Goal: Check status: Check status

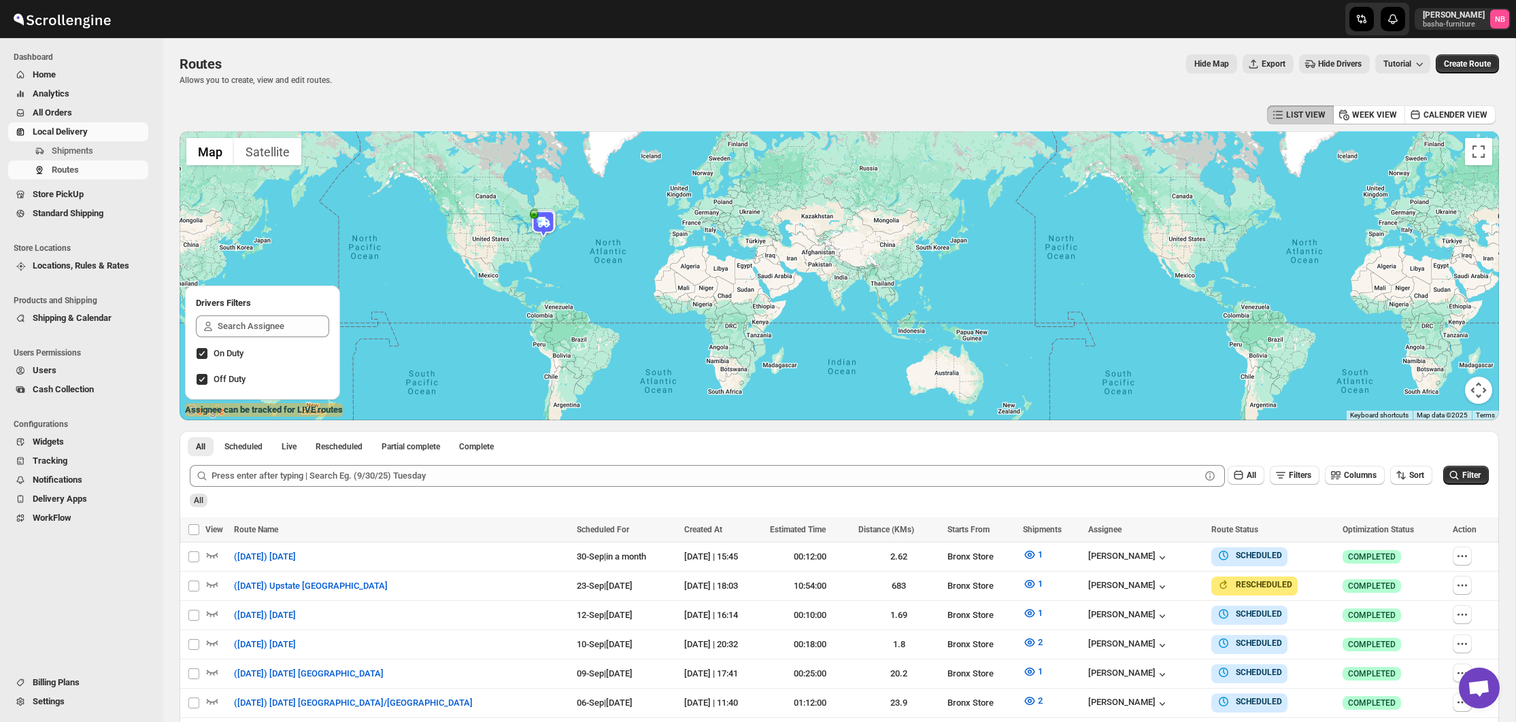
scroll to position [301, 0]
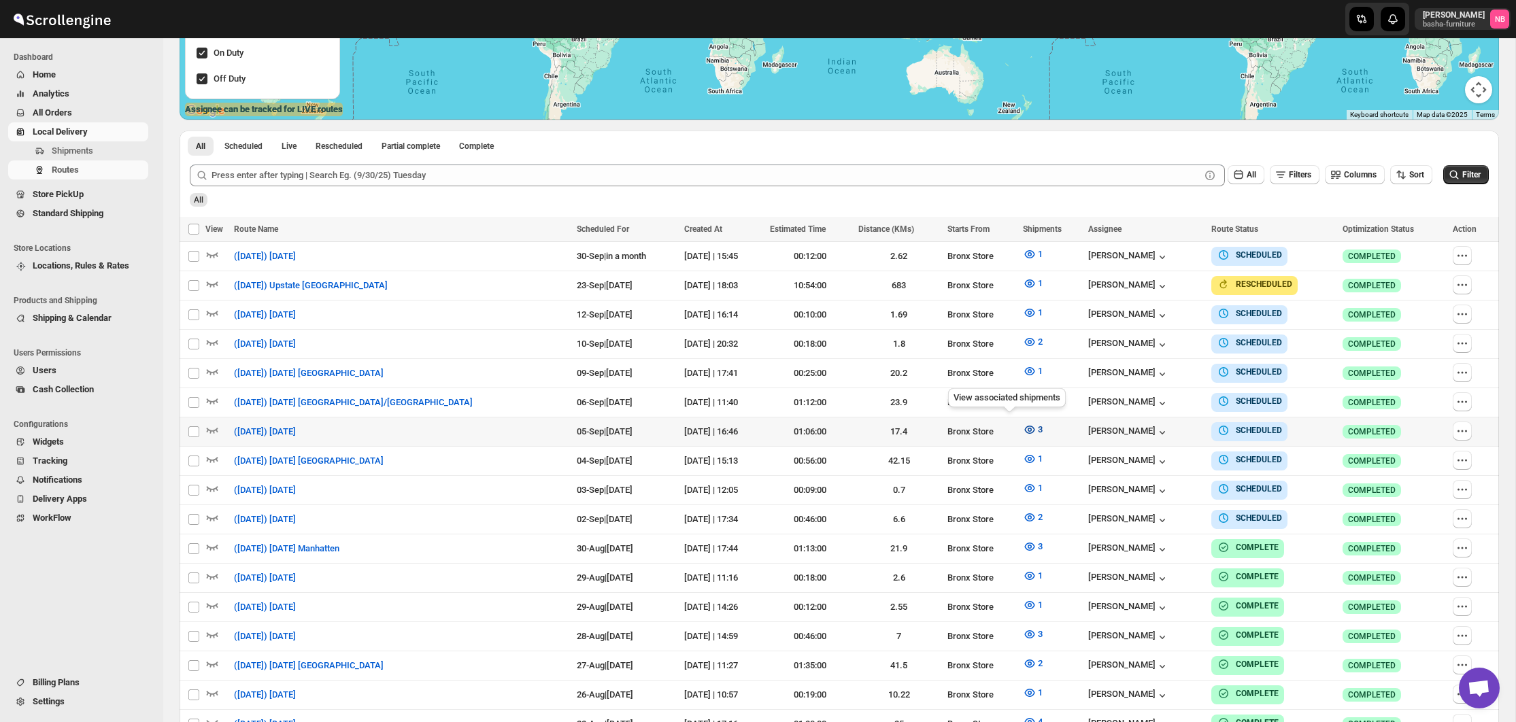
click at [1015, 433] on button "3" at bounding box center [1033, 430] width 36 height 22
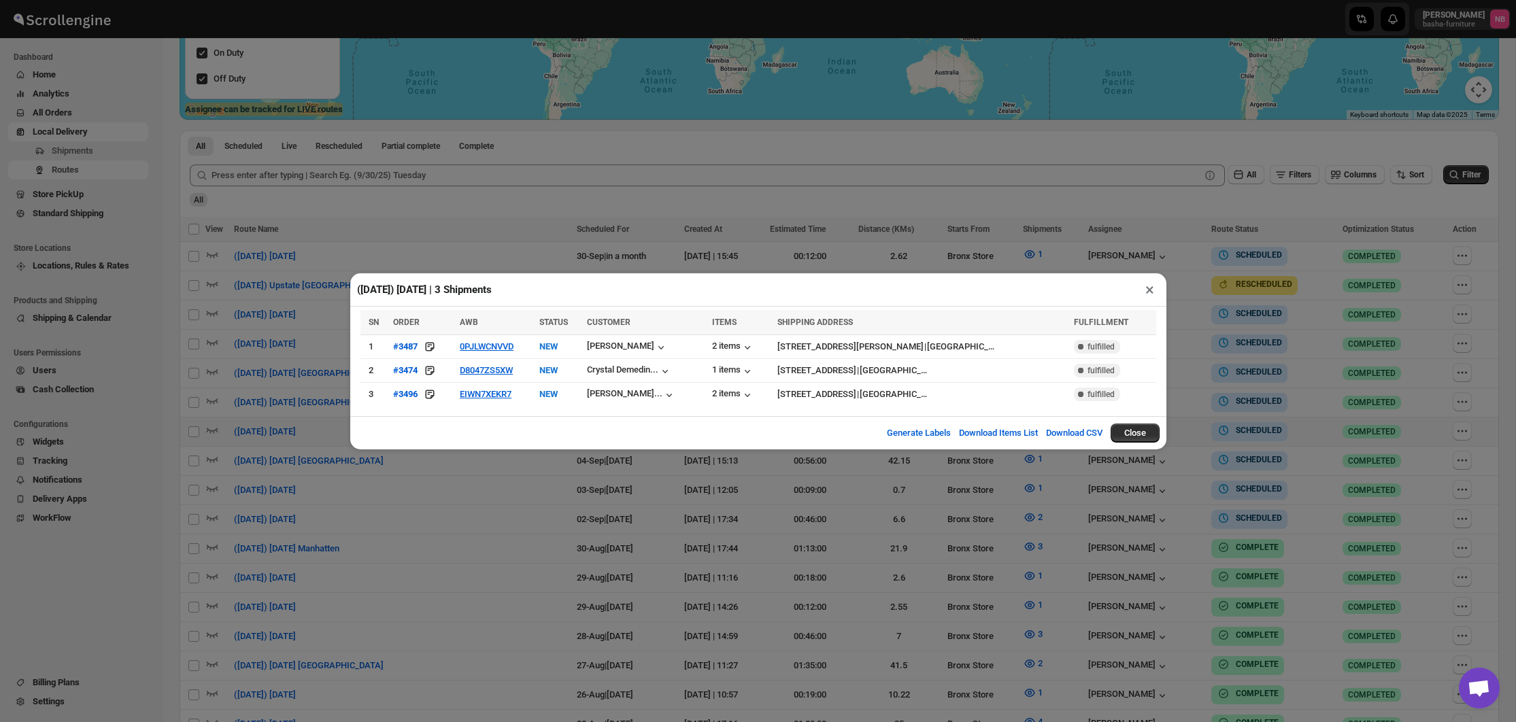
click at [523, 522] on div "([DATE]) [DATE] | 3 Shipments × SN ORDER AWB STATUS CUSTOMER ITEMS SHIPPING ADD…" at bounding box center [758, 361] width 1516 height 722
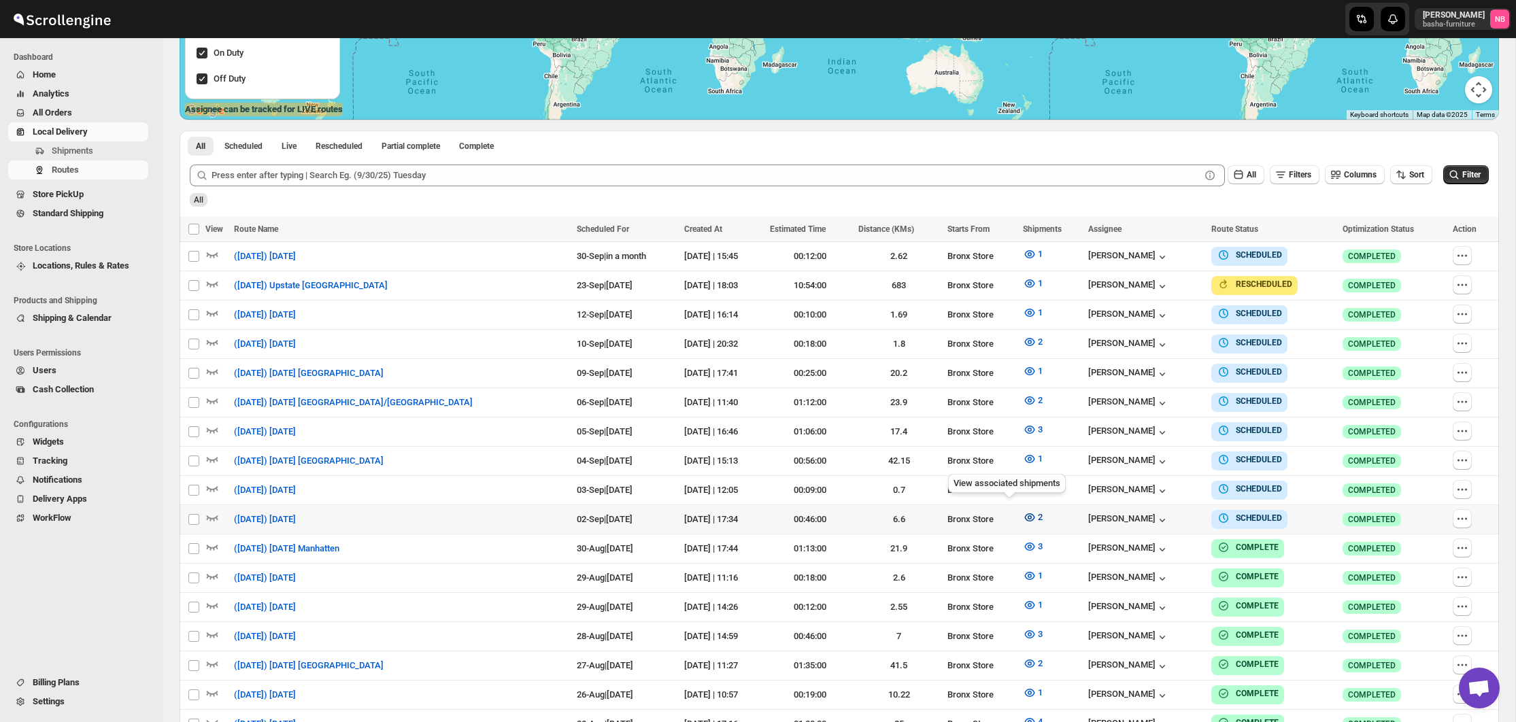
click at [1023, 511] on icon "button" at bounding box center [1030, 518] width 14 height 14
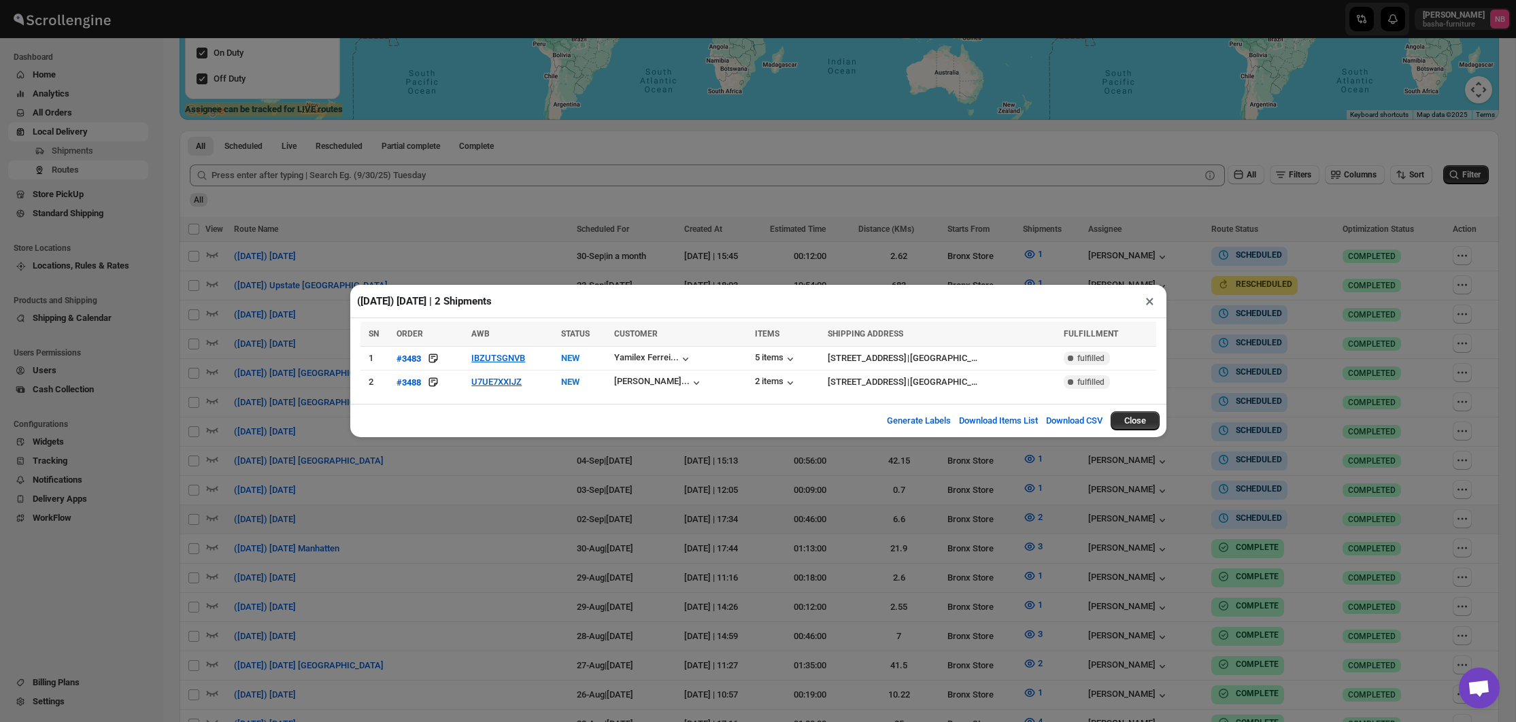
drag, startPoint x: 777, startPoint y: 517, endPoint x: 786, endPoint y: 516, distance: 8.9
click at [786, 516] on div "([DATE]) [DATE] | 2 Shipments × SN ORDER AWB STATUS CUSTOMER ITEMS SHIPPING ADD…" at bounding box center [758, 361] width 1516 height 722
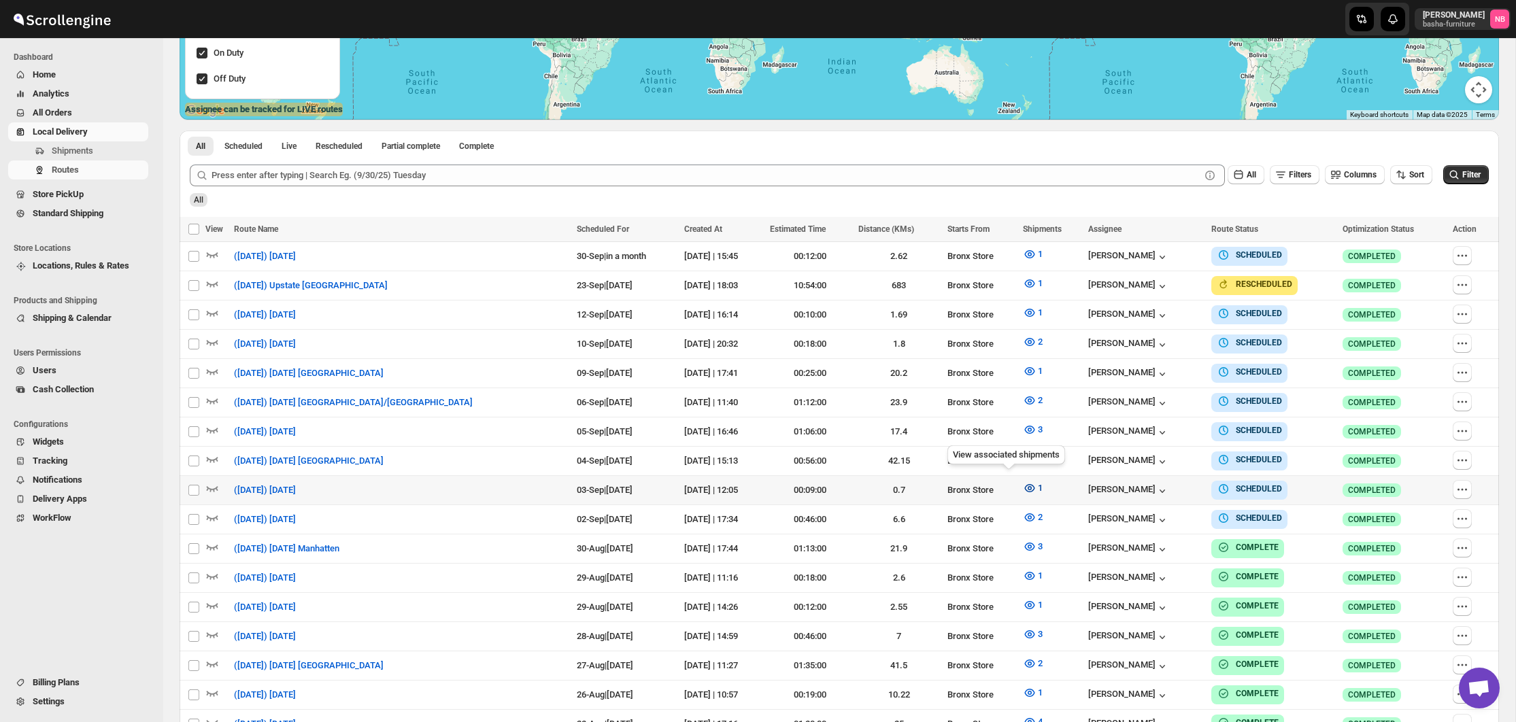
click at [1024, 487] on icon "button" at bounding box center [1029, 488] width 10 height 8
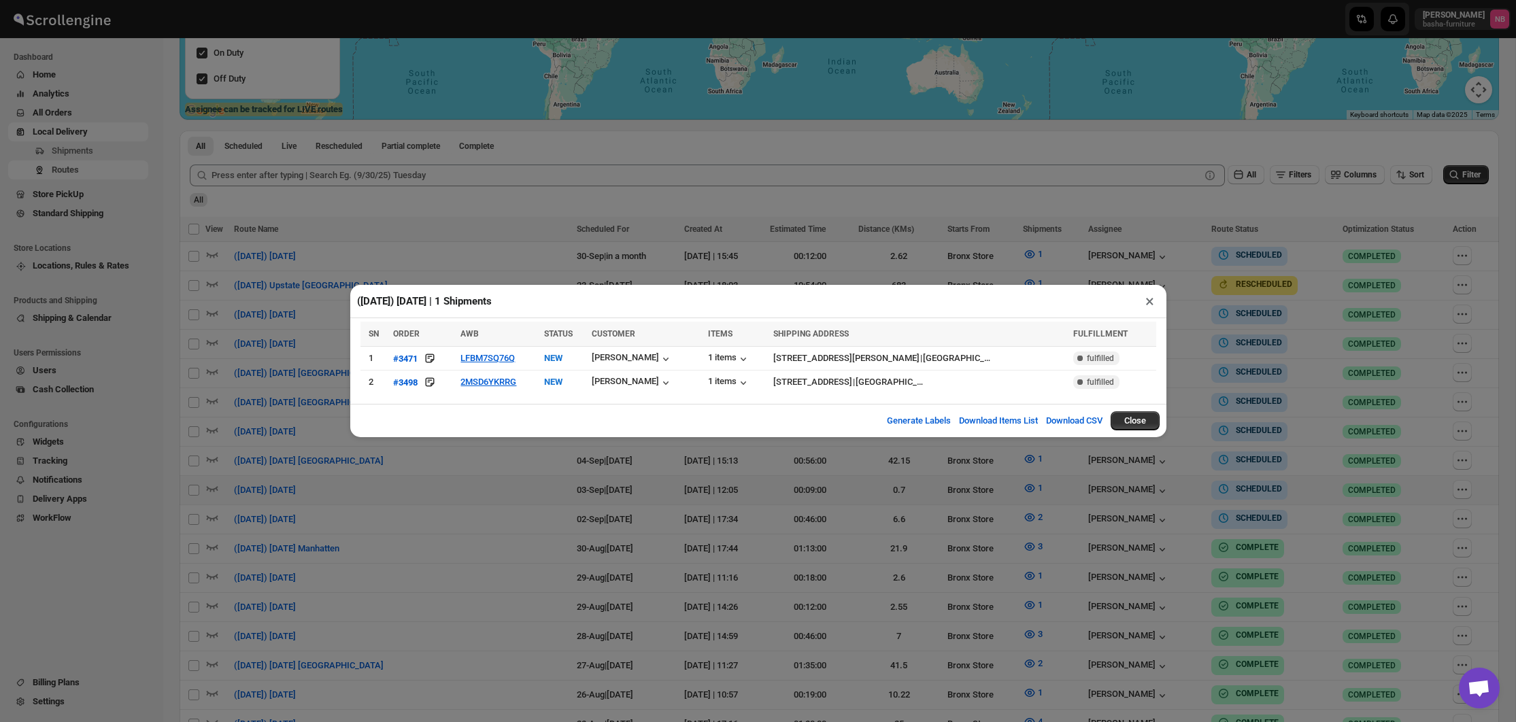
click at [280, 367] on div "([DATE]) [DATE] | 1 Shipments × SN ORDER AWB STATUS CUSTOMER ITEMS SHIPPING ADD…" at bounding box center [758, 361] width 1516 height 722
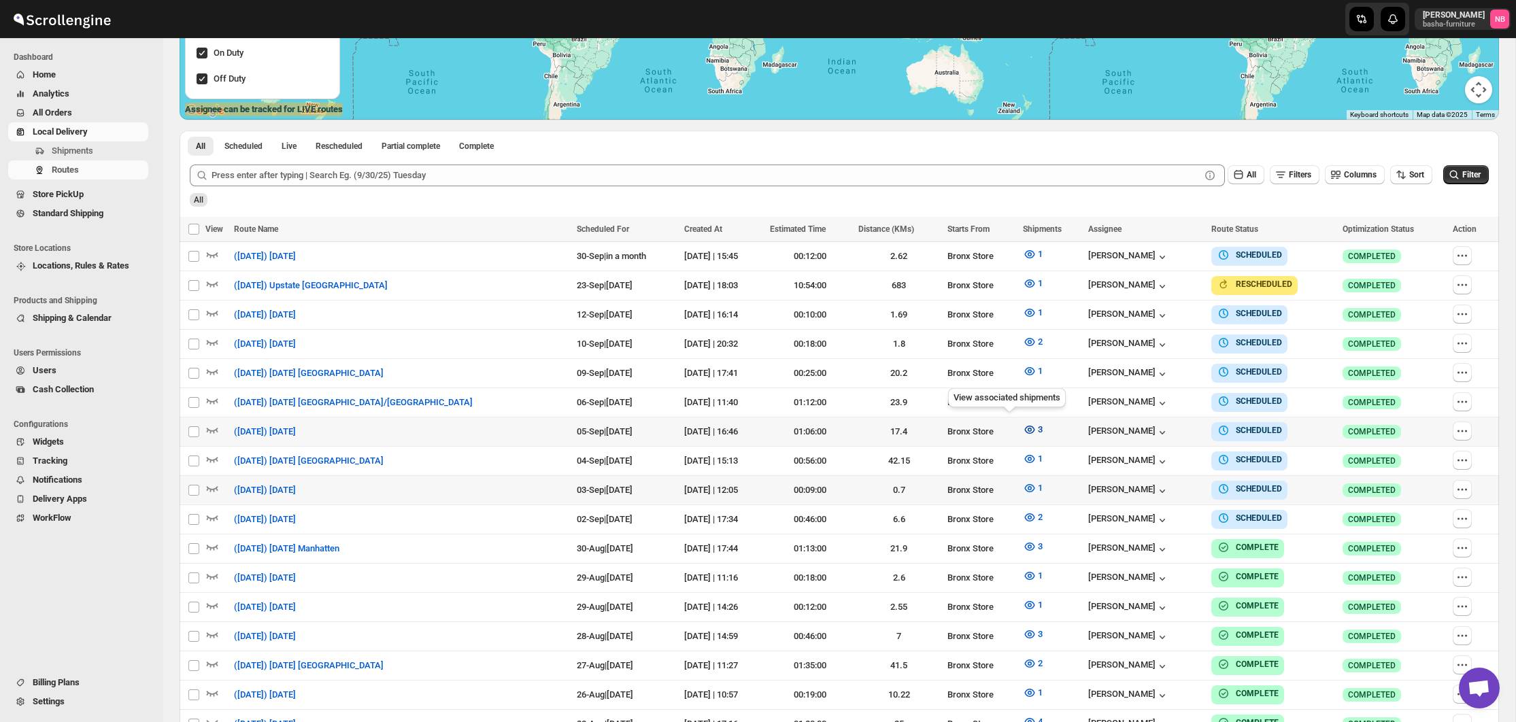
click at [1027, 428] on icon "button" at bounding box center [1029, 430] width 4 height 4
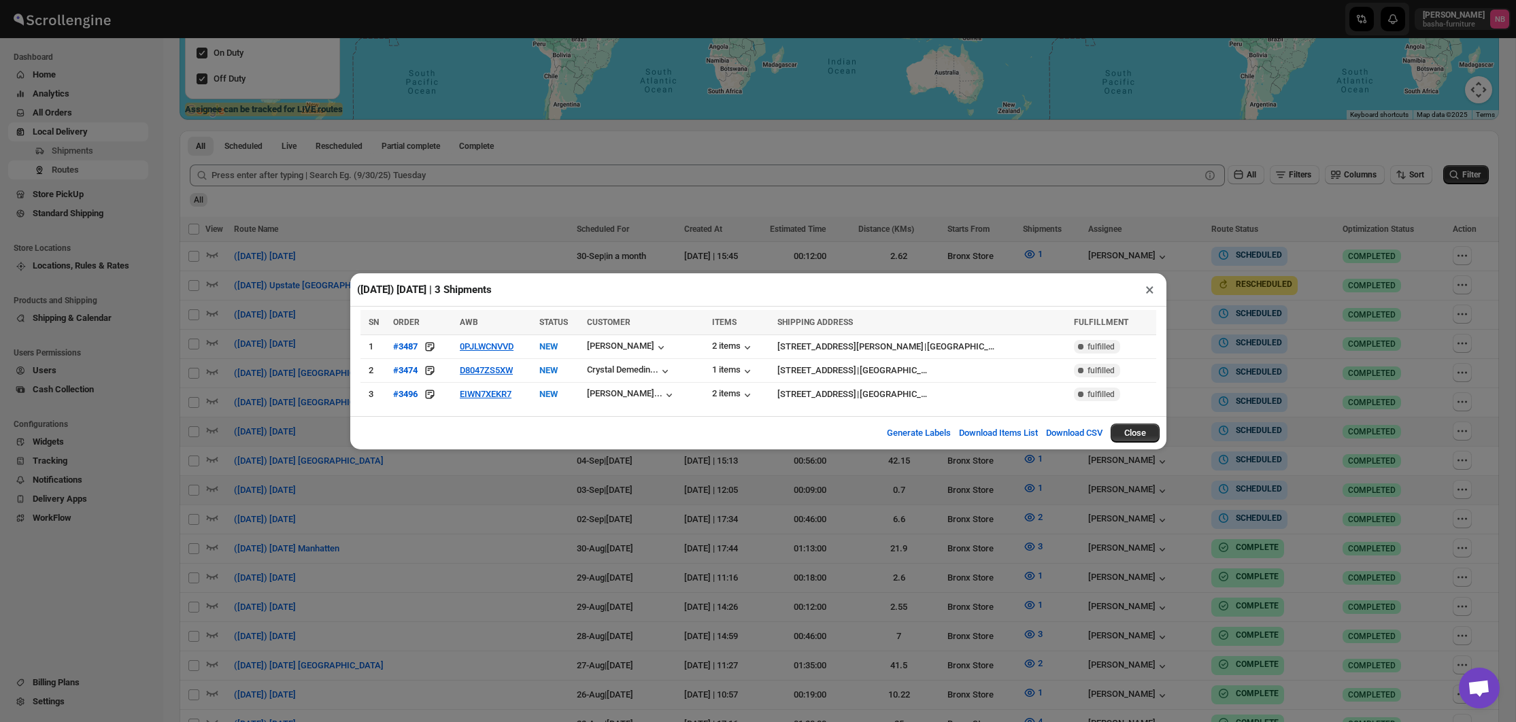
click at [246, 368] on div "([DATE]) [DATE] | 3 Shipments × SN ORDER AWB STATUS CUSTOMER ITEMS SHIPPING ADD…" at bounding box center [758, 361] width 1516 height 722
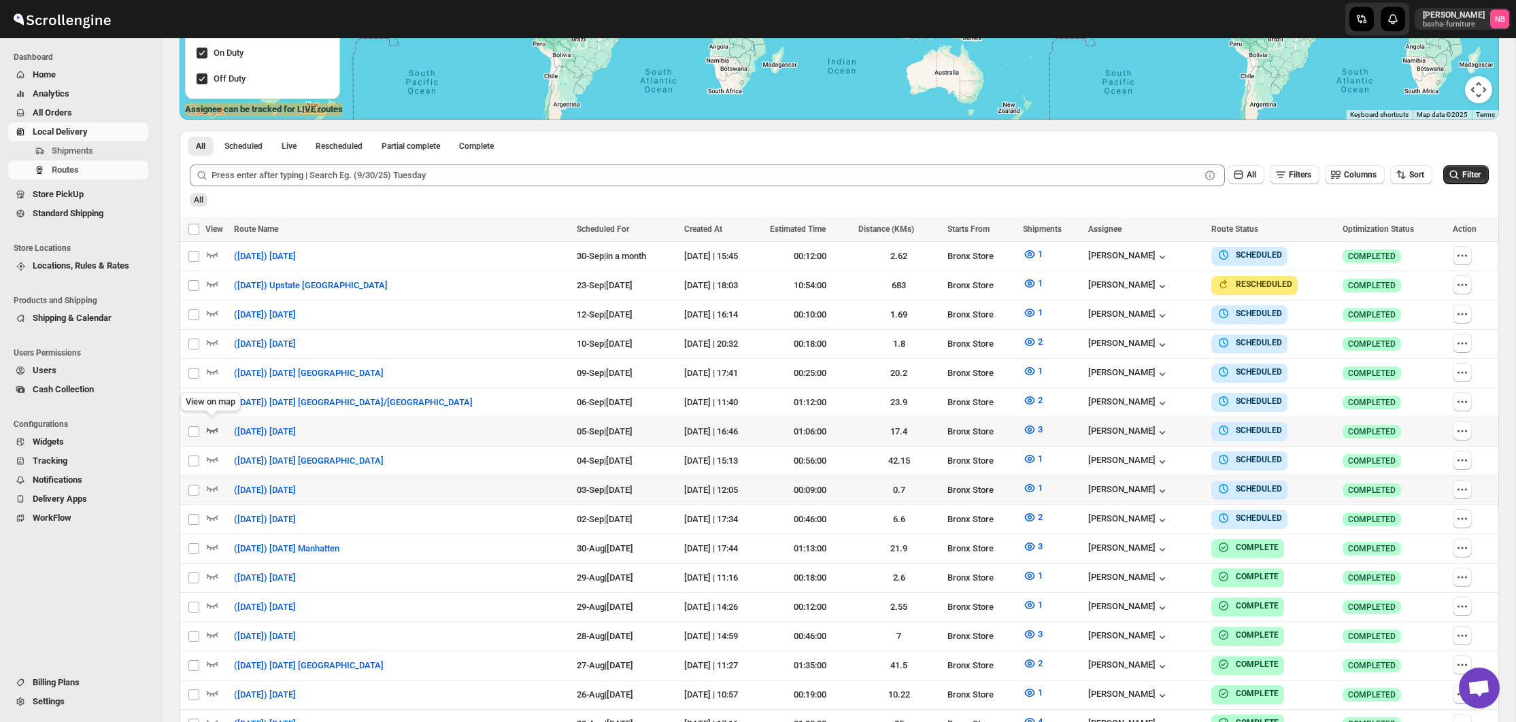
click at [216, 428] on icon "button" at bounding box center [212, 430] width 14 height 14
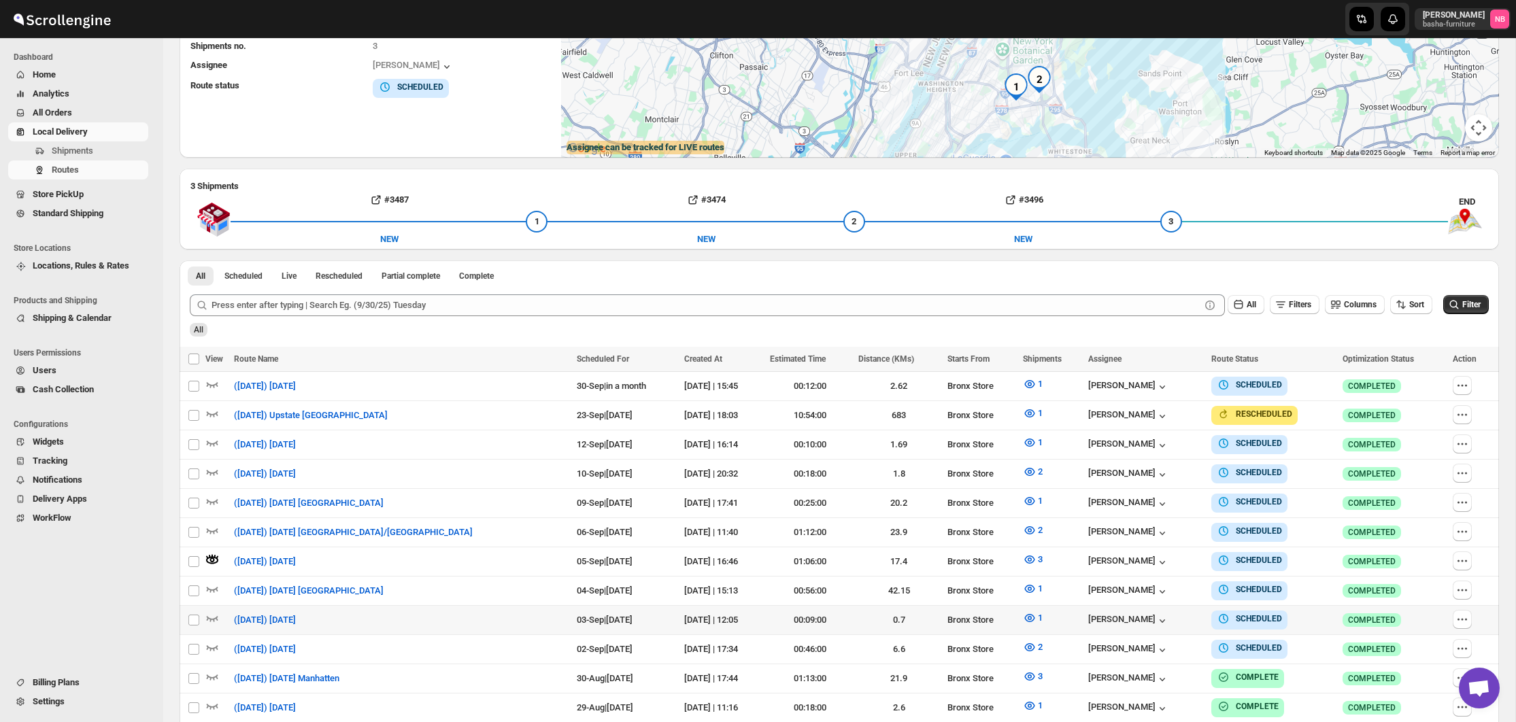
scroll to position [200, 0]
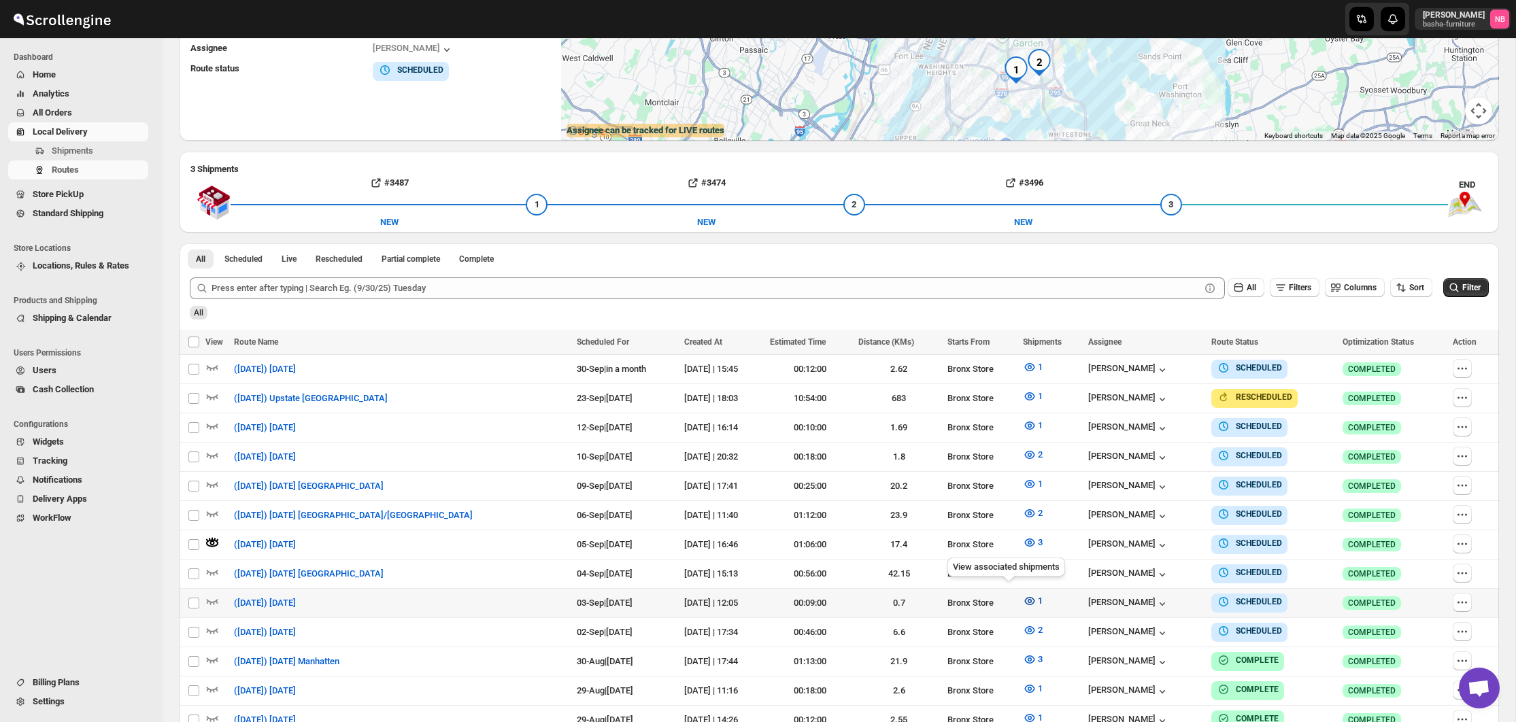
click at [1023, 594] on icon "button" at bounding box center [1030, 601] width 14 height 14
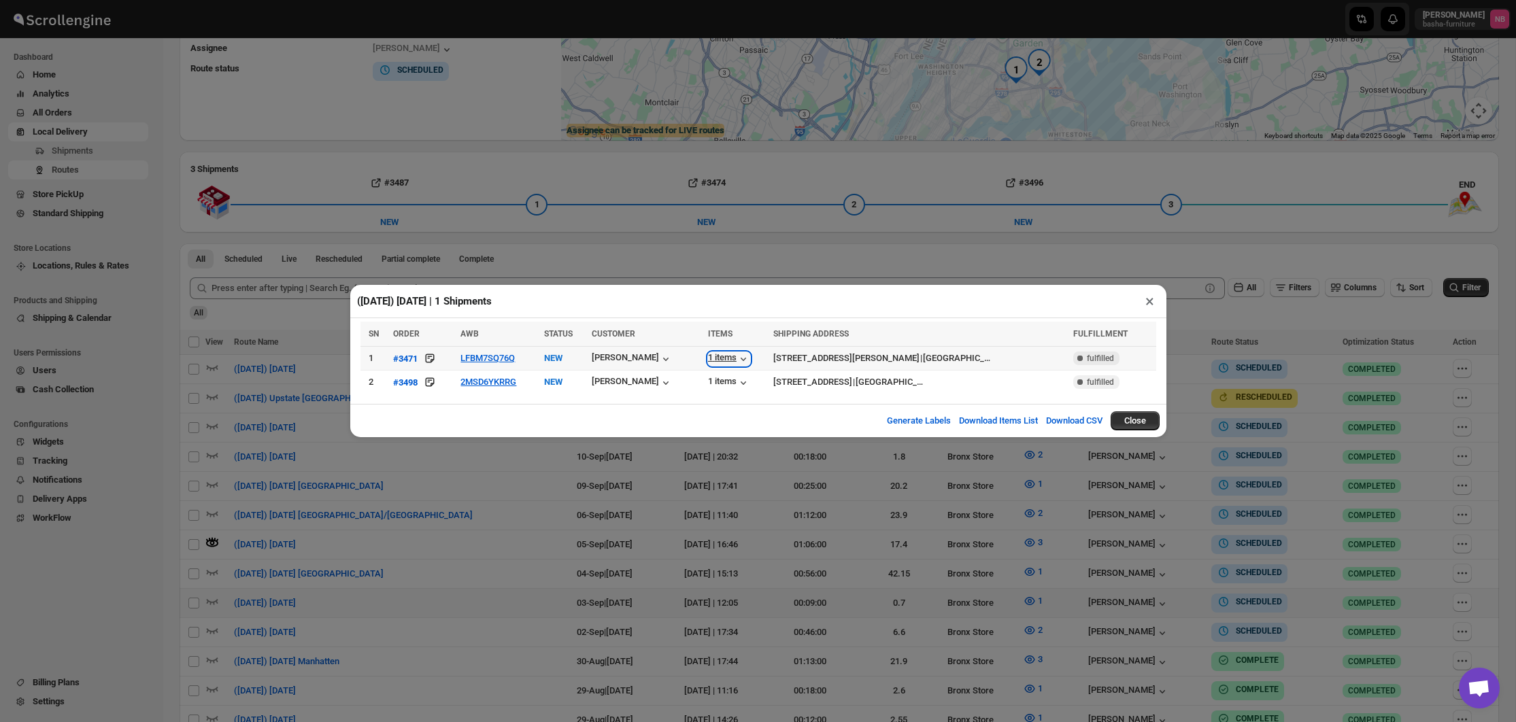
click at [731, 359] on div "1 items" at bounding box center [729, 359] width 42 height 14
click at [729, 388] on div "1 items" at bounding box center [729, 383] width 42 height 14
click at [744, 379] on icon "button" at bounding box center [743, 383] width 14 height 14
click at [735, 358] on div "1 items" at bounding box center [729, 359] width 42 height 14
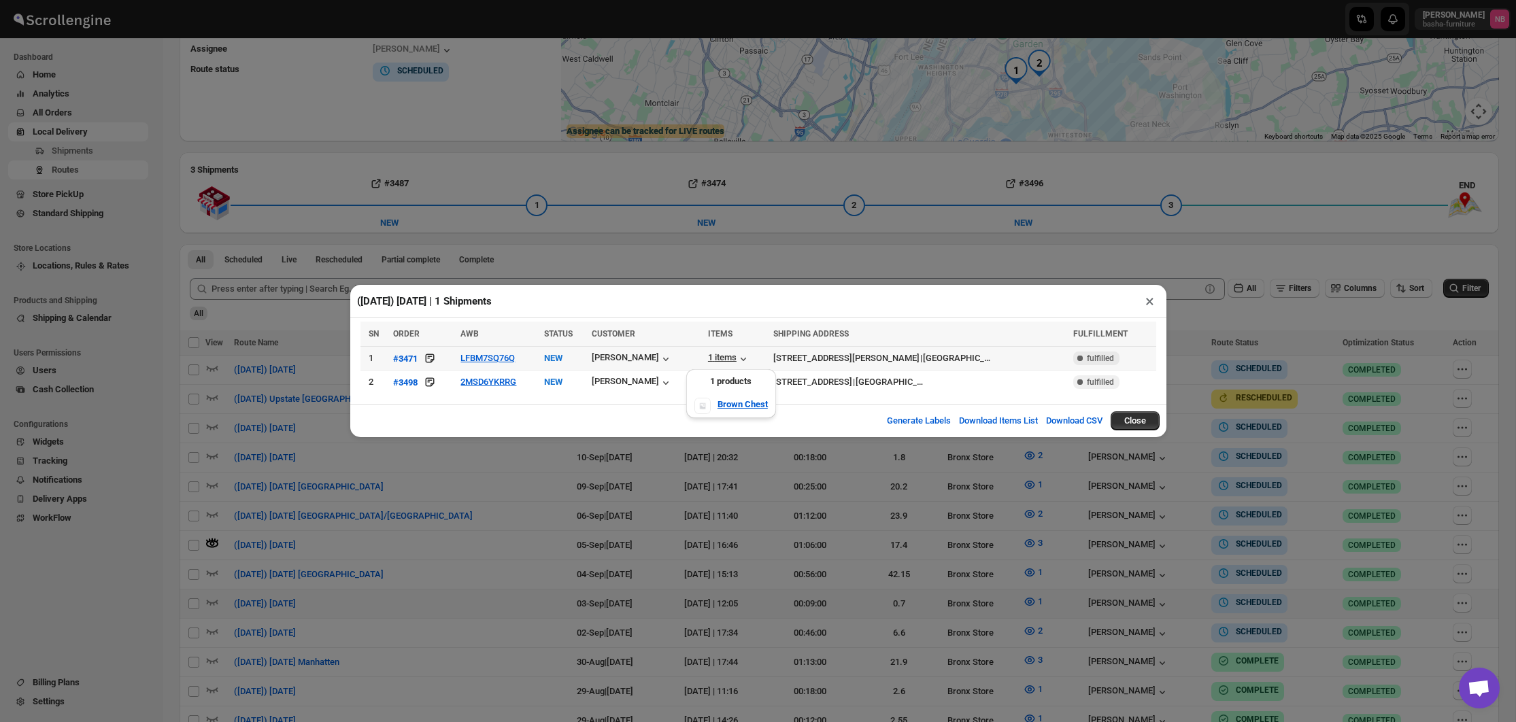
scroll to position [199, 0]
click at [723, 377] on div "1 items" at bounding box center [729, 383] width 42 height 14
click at [1343, 157] on div "([DATE]) [DATE] | 1 Shipments × SN ORDER AWB STATUS CUSTOMER ITEMS SHIPPING ADD…" at bounding box center [758, 361] width 1516 height 722
